Goal: Information Seeking & Learning: Check status

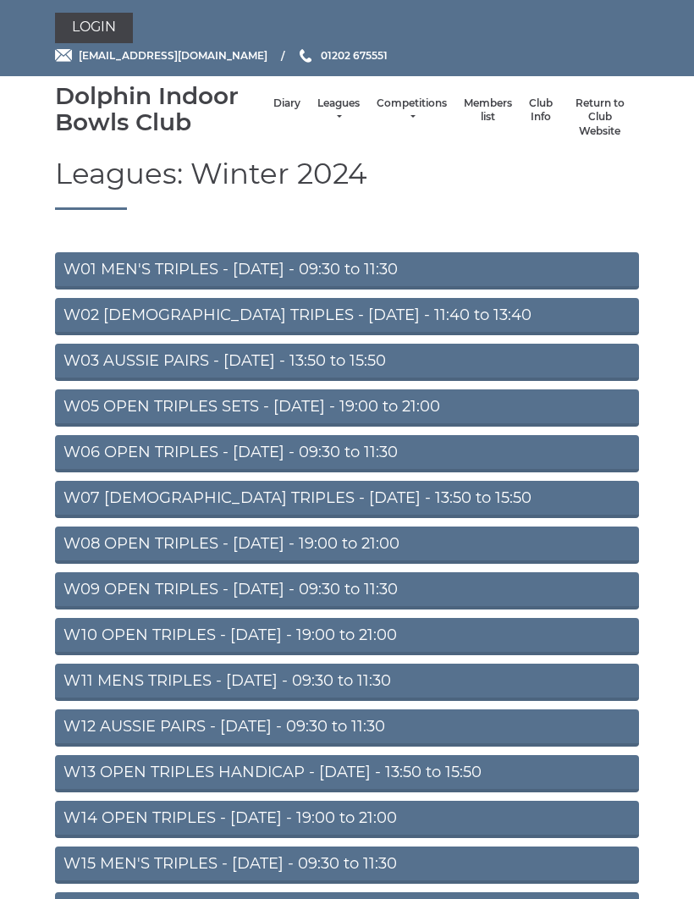
click at [330, 96] on li "Leagues Club leagues - Summer 2025 Club leagues - Winter 2024 Club leagues - Su…" at bounding box center [338, 117] width 59 height 59
click at [332, 115] on link "Leagues" at bounding box center [338, 110] width 42 height 28
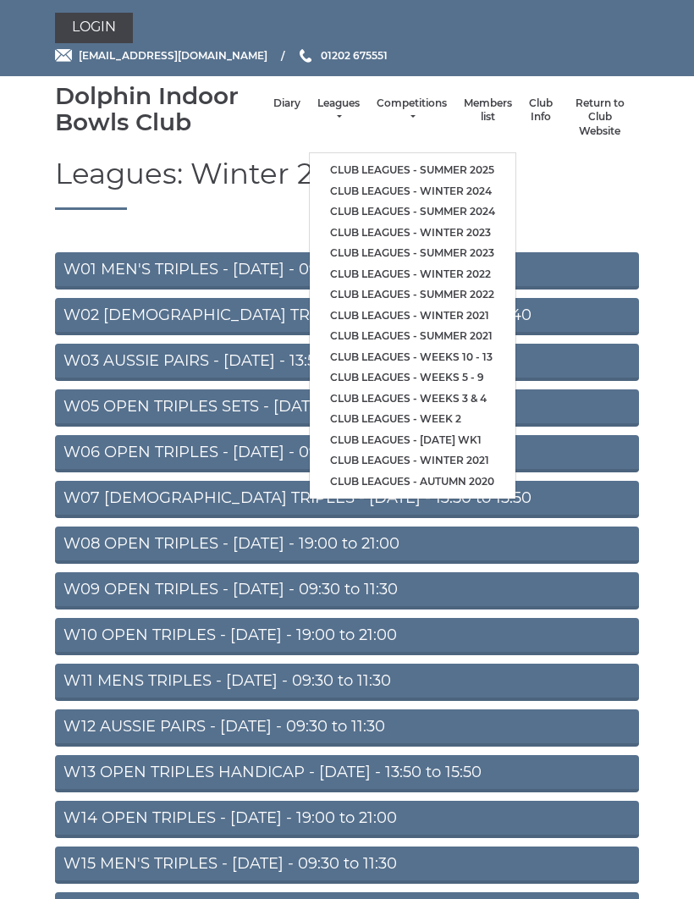
click at [403, 160] on link "Club leagues - Summer 2025" at bounding box center [413, 170] width 206 height 21
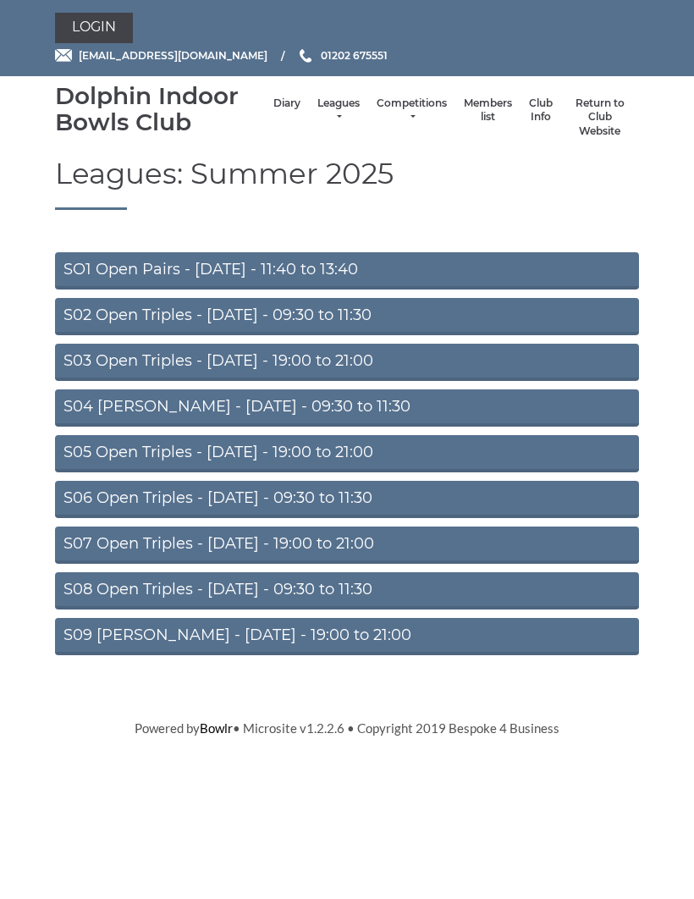
click at [378, 316] on link "S02 Open Triples - [DATE] - 09:30 to 11:30" at bounding box center [347, 316] width 584 height 37
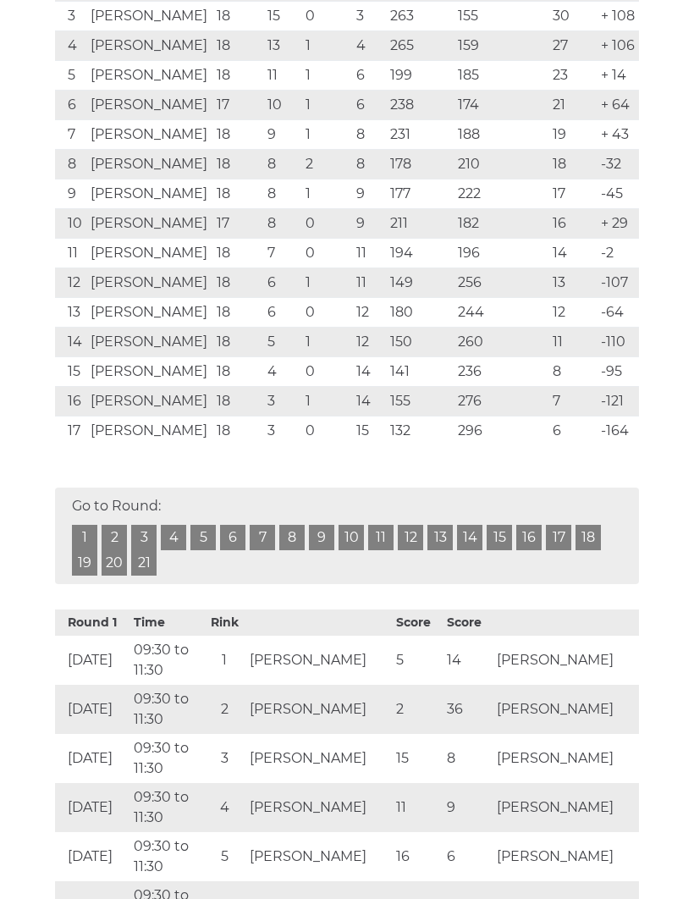
click at [92, 555] on link "19" at bounding box center [84, 562] width 25 height 25
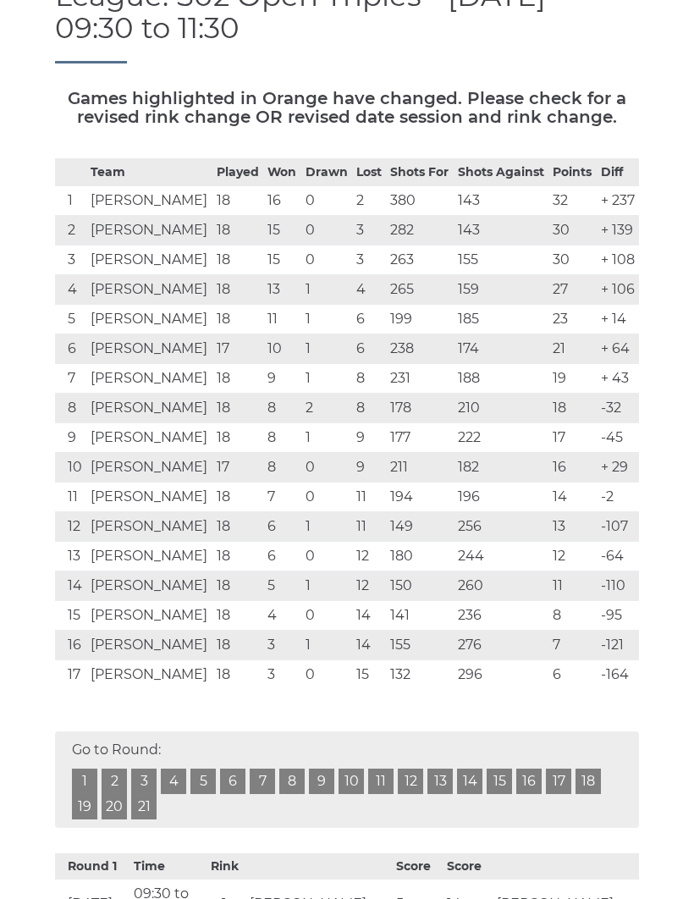
scroll to position [239, 0]
click at [87, 808] on link "19" at bounding box center [84, 806] width 25 height 25
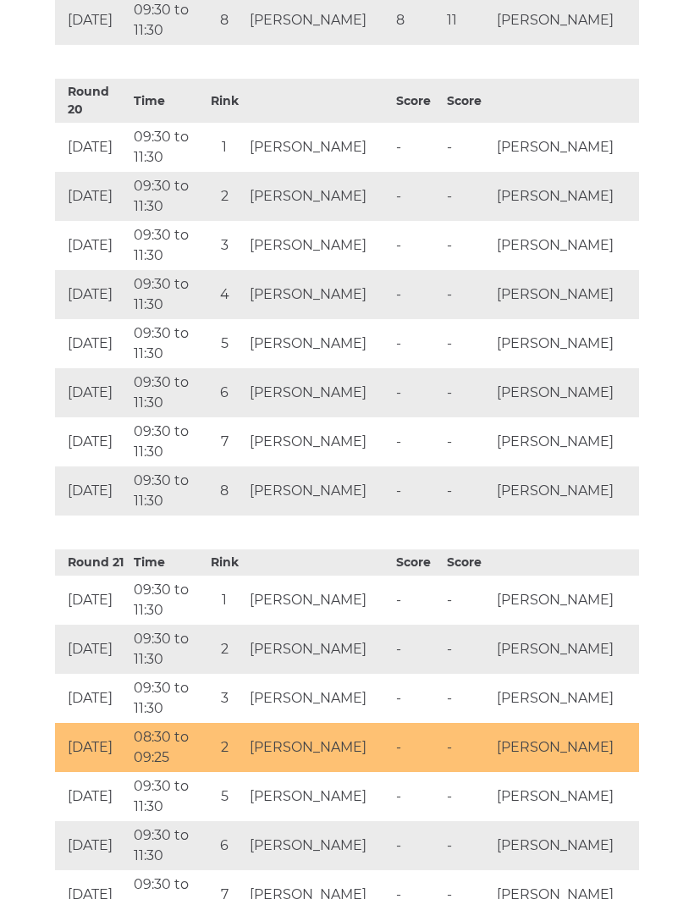
scroll to position [9677, 0]
